Goal: Task Accomplishment & Management: Use online tool/utility

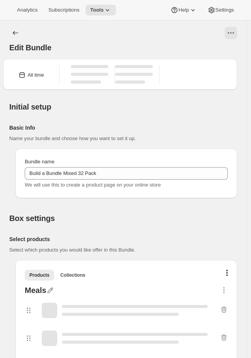
type input "Build a Bundle Mixed 32 Pack"
checkbox input "true"
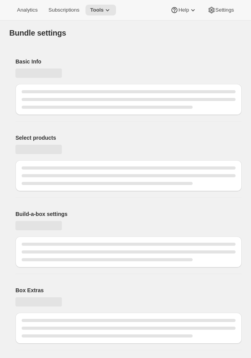
type input "Build a Bundle Mixed 32 Pack"
checkbox input "true"
